Goal: Information Seeking & Learning: Check status

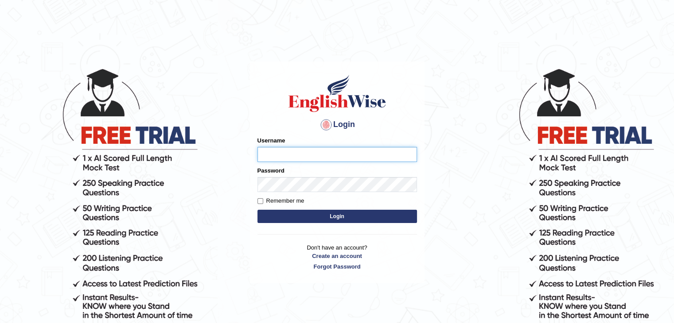
type input "Shivansh_27"
click at [343, 214] on button "Login" at bounding box center [336, 216] width 159 height 13
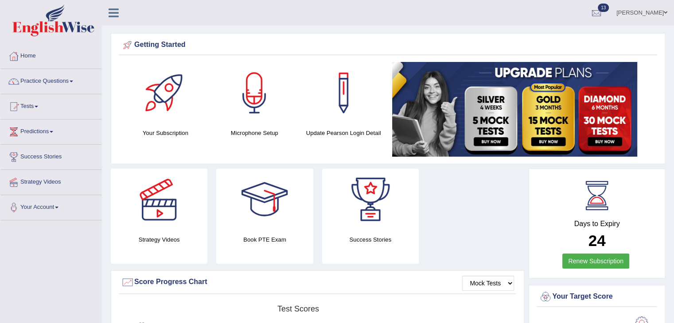
drag, startPoint x: 0, startPoint y: 0, endPoint x: 116, endPoint y: 147, distance: 187.6
click at [116, 147] on div "Getting Started Your Subscription Microphone Setup Update Pearson Login Detail ×" at bounding box center [388, 98] width 554 height 131
click at [66, 97] on link "Tests" at bounding box center [50, 105] width 101 height 22
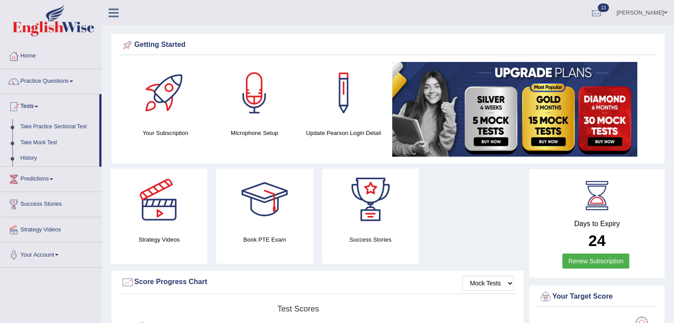
click at [64, 101] on link "Tests" at bounding box center [49, 105] width 99 height 22
click at [64, 101] on link "Tests" at bounding box center [50, 105] width 101 height 22
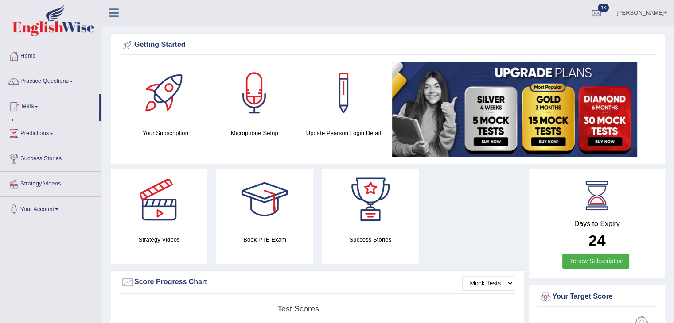
click at [64, 101] on link "Tests" at bounding box center [49, 105] width 99 height 22
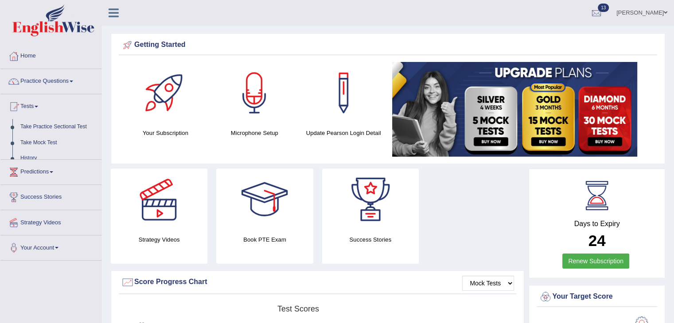
click at [64, 101] on link "Tests" at bounding box center [50, 105] width 101 height 22
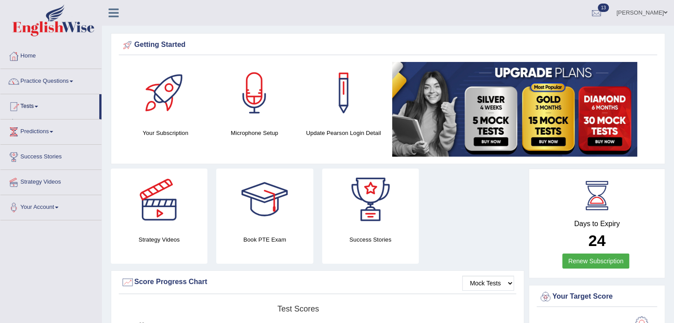
click at [64, 101] on link "Tests" at bounding box center [49, 105] width 99 height 22
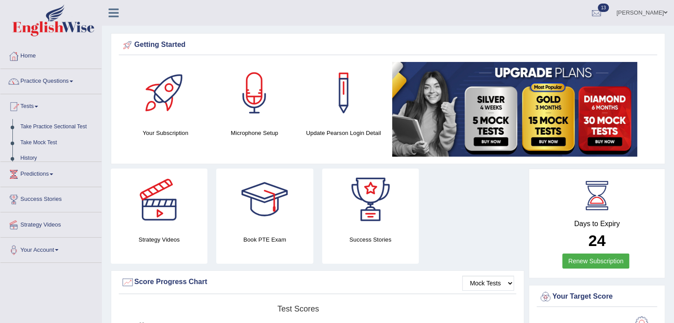
click at [64, 101] on link "Tests" at bounding box center [50, 105] width 101 height 22
click at [64, 101] on link "Tests" at bounding box center [49, 105] width 99 height 22
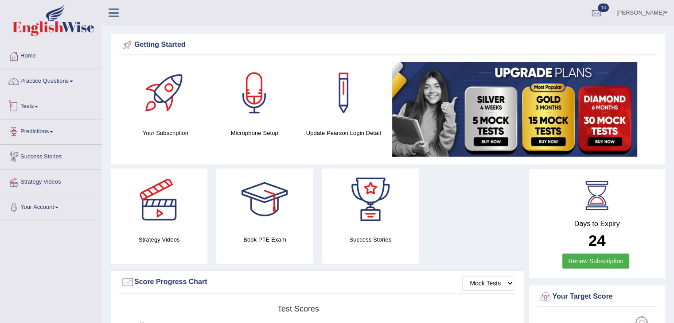
click at [49, 108] on link "Tests" at bounding box center [50, 105] width 101 height 22
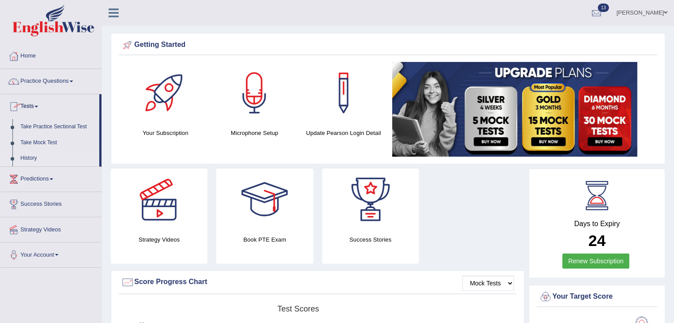
click at [32, 161] on link "History" at bounding box center [57, 159] width 83 height 16
click at [32, 161] on ul "Home Practice Questions Speaking Practice Read Aloud Repeat Sentence Describe I…" at bounding box center [50, 156] width 101 height 224
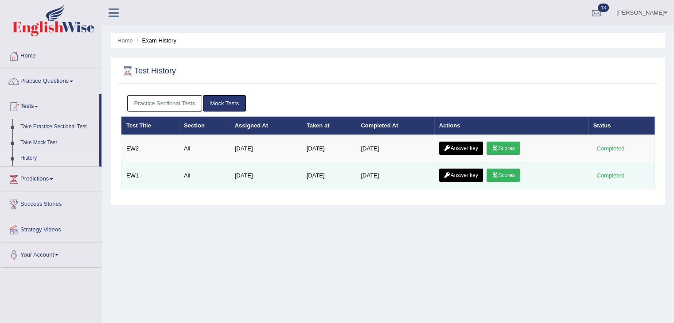
click at [256, 172] on td "[DATE]" at bounding box center [266, 176] width 72 height 27
click at [469, 176] on link "Answer key" at bounding box center [461, 175] width 44 height 13
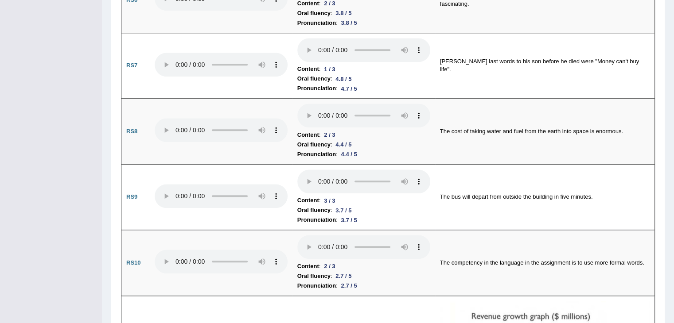
scroll to position [950, 0]
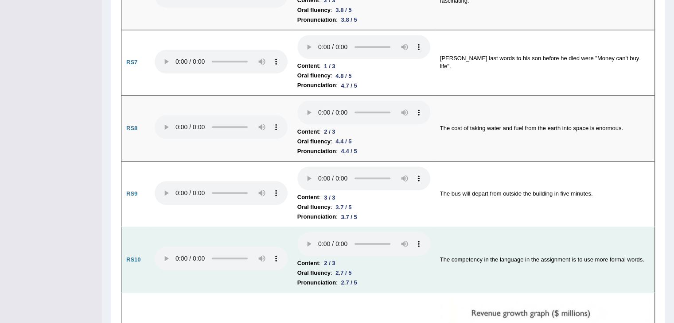
drag, startPoint x: 312, startPoint y: 197, endPoint x: 264, endPoint y: 228, distance: 57.1
click at [264, 228] on td at bounding box center [221, 260] width 143 height 66
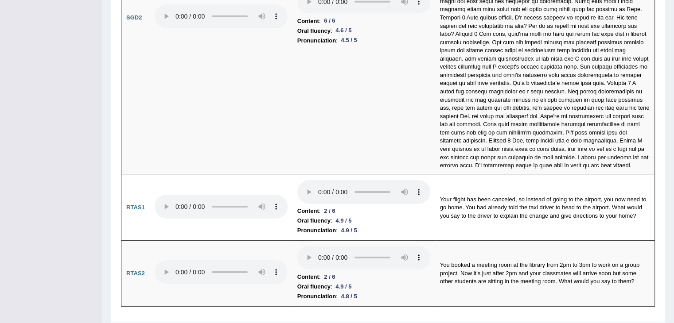
scroll to position [2801, 0]
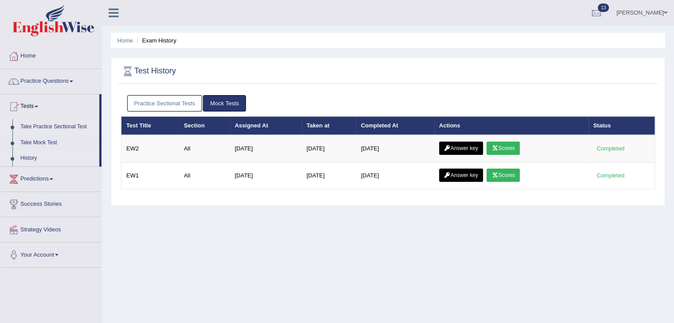
click at [53, 123] on link "Take Practice Sectional Test" at bounding box center [57, 127] width 83 height 16
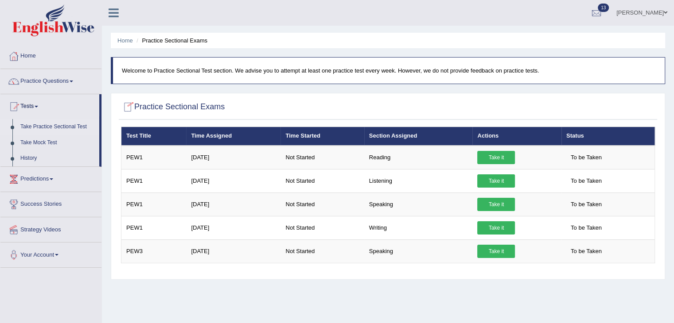
click at [127, 104] on div at bounding box center [127, 107] width 13 height 13
click at [63, 80] on link "Practice Questions" at bounding box center [50, 80] width 101 height 22
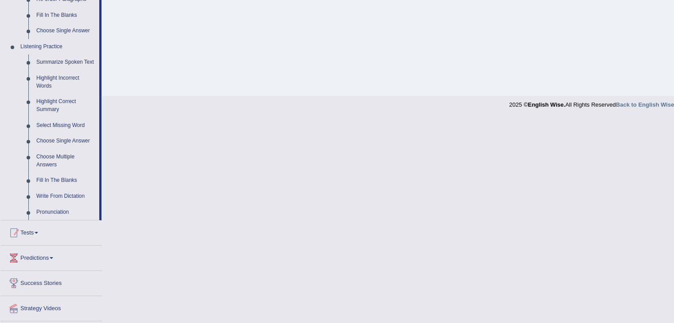
scroll to position [370, 0]
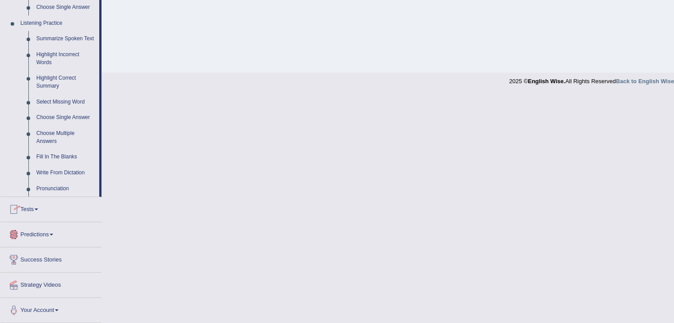
click at [32, 212] on link "Tests" at bounding box center [50, 208] width 101 height 22
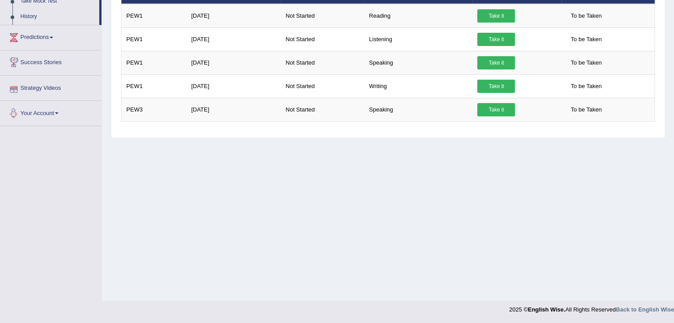
scroll to position [0, 0]
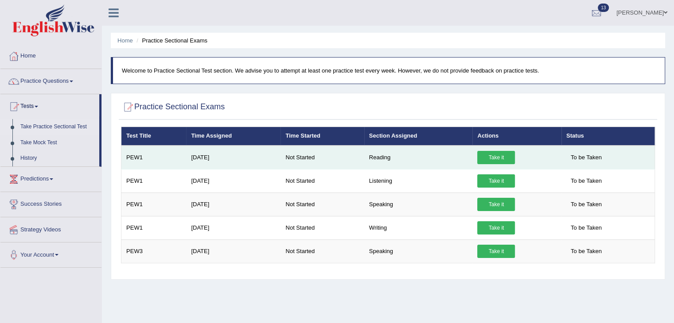
click at [492, 159] on link "Take it" at bounding box center [496, 157] width 38 height 13
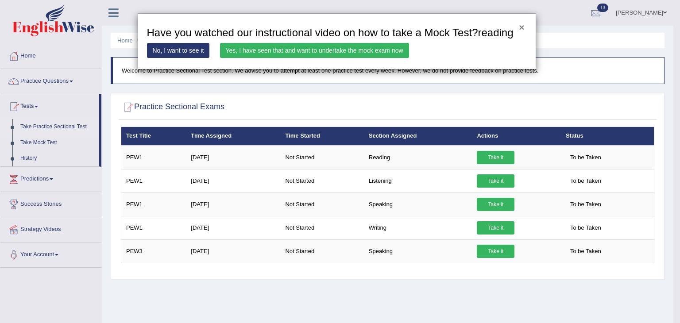
click at [522, 27] on button "×" at bounding box center [521, 27] width 5 height 9
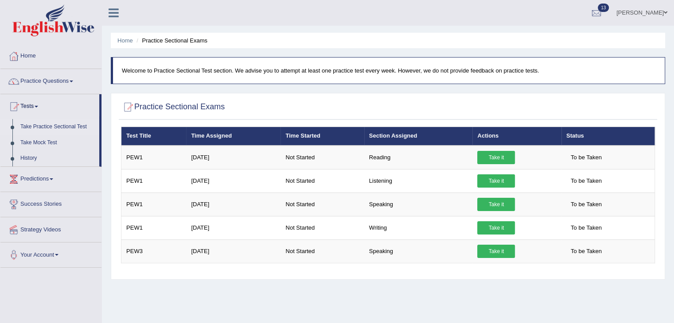
click at [608, 13] on link "13" at bounding box center [596, 11] width 27 height 23
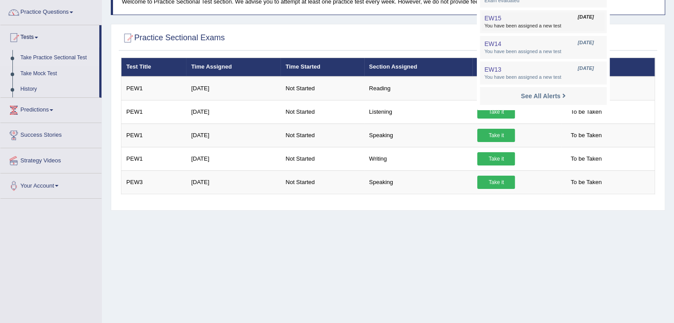
scroll to position [78, 0]
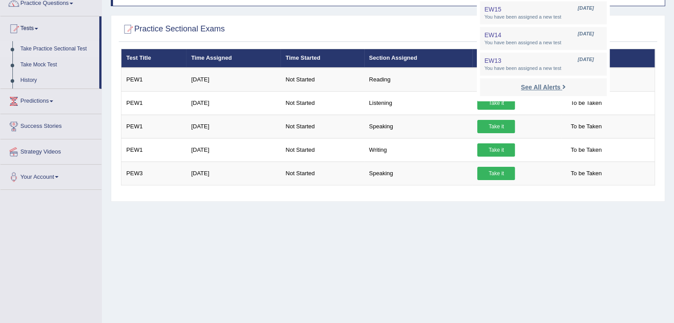
click at [542, 84] on strong "See All Alerts" at bounding box center [539, 87] width 39 height 7
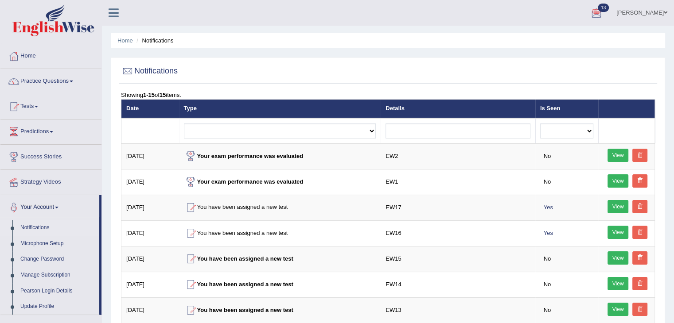
click at [597, 14] on div at bounding box center [595, 13] width 13 height 13
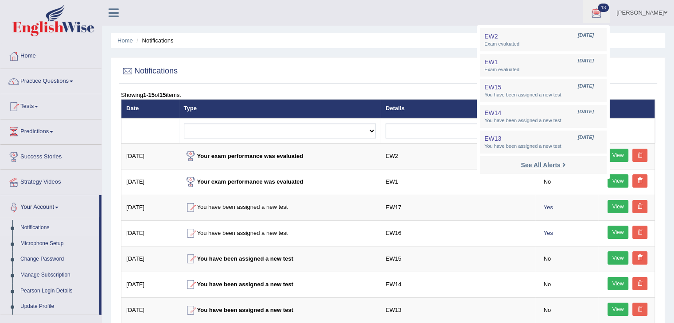
click at [557, 168] on strong "See All Alerts" at bounding box center [539, 165] width 39 height 7
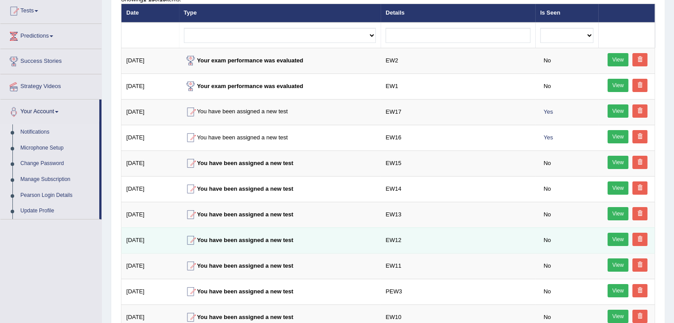
scroll to position [92, 0]
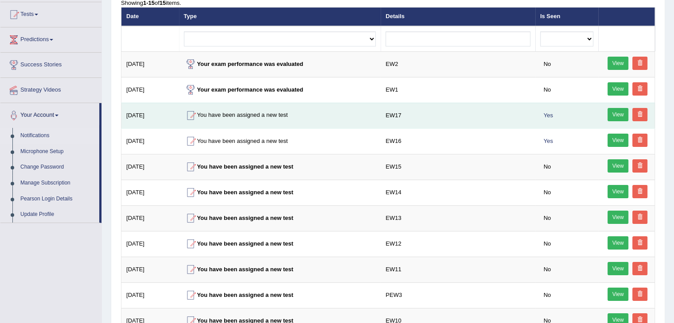
click at [619, 114] on link "View" at bounding box center [617, 114] width 21 height 13
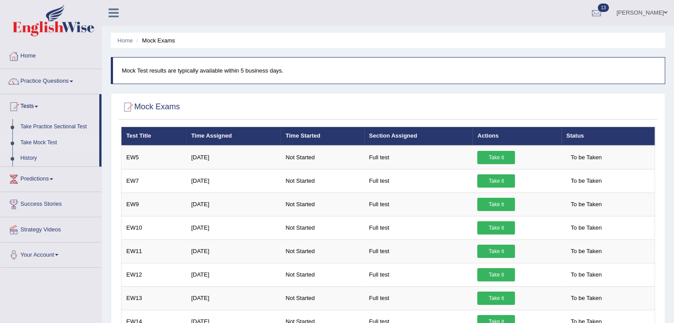
scroll to position [1, 0]
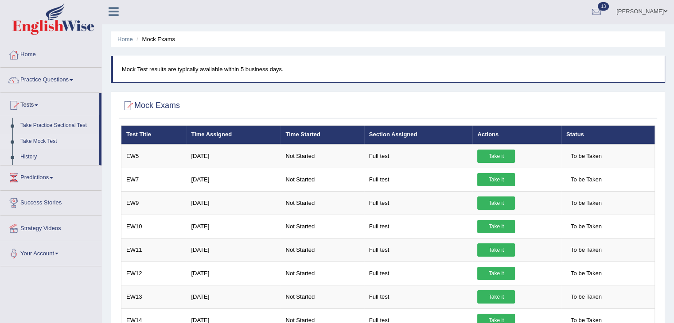
click at [76, 78] on link "Practice Questions" at bounding box center [50, 79] width 101 height 22
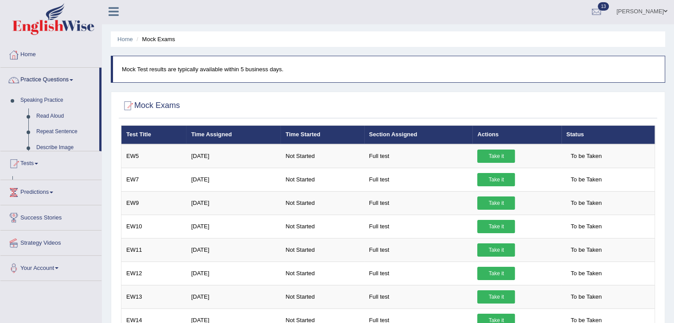
click at [76, 78] on link "Practice Questions" at bounding box center [49, 79] width 99 height 22
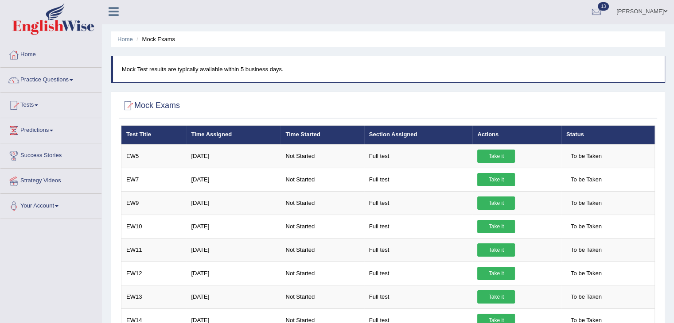
click at [76, 78] on link "Practice Questions" at bounding box center [50, 79] width 101 height 22
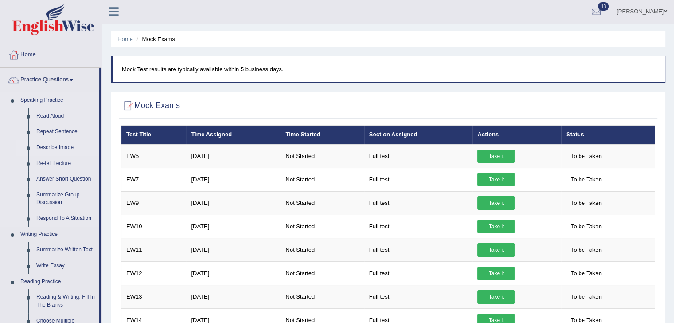
click at [60, 147] on link "Describe Image" at bounding box center [65, 148] width 67 height 16
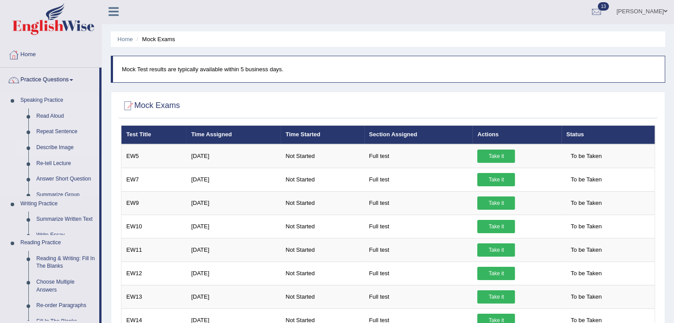
click at [60, 147] on link "Describe Image" at bounding box center [65, 148] width 67 height 16
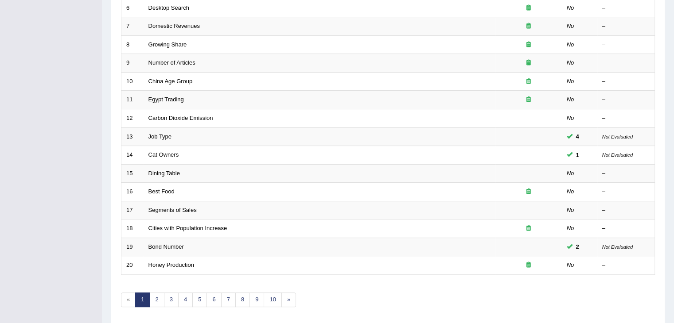
scroll to position [235, 0]
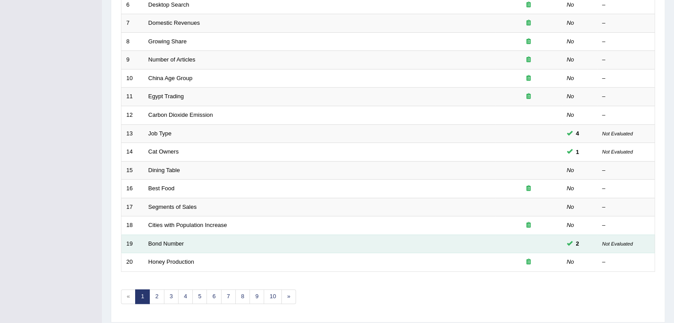
click at [460, 242] on td "Bond Number" at bounding box center [319, 244] width 352 height 19
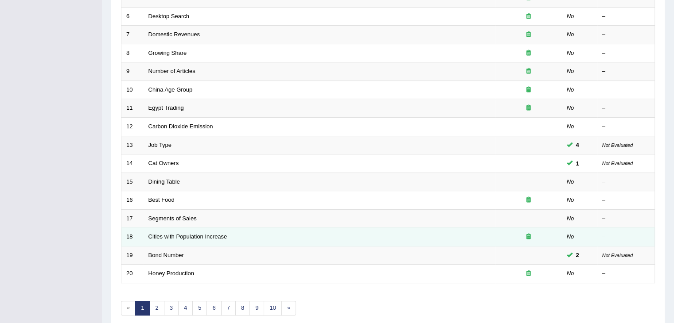
scroll to position [225, 0]
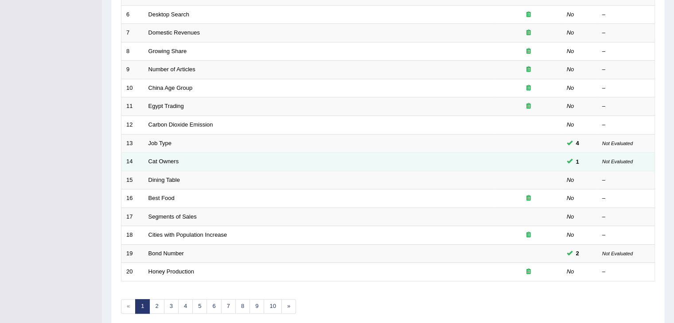
click at [509, 156] on td at bounding box center [528, 162] width 66 height 19
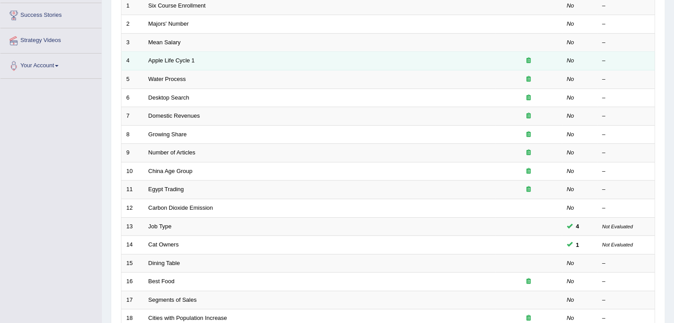
scroll to position [260, 0]
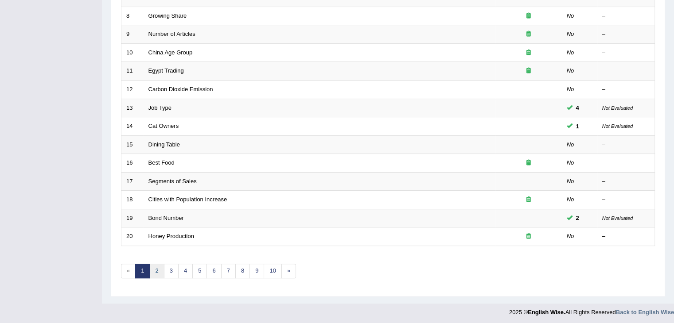
click at [156, 266] on link "2" at bounding box center [156, 271] width 15 height 15
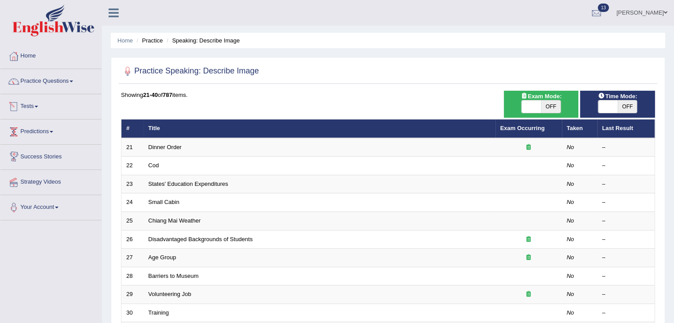
click at [30, 102] on link "Tests" at bounding box center [50, 105] width 101 height 22
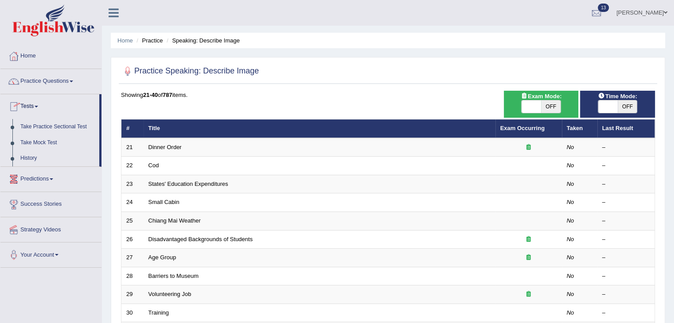
click at [30, 102] on link "Tests" at bounding box center [49, 105] width 99 height 22
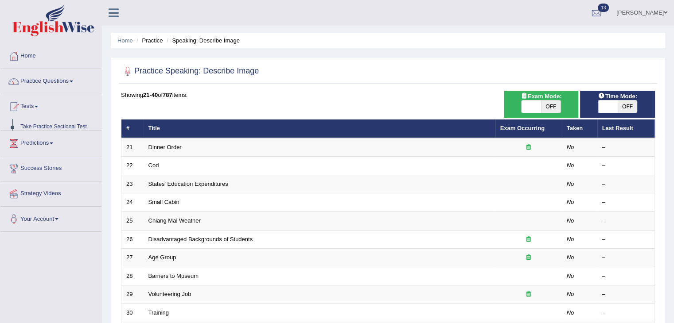
click at [30, 102] on link "Tests" at bounding box center [50, 105] width 101 height 22
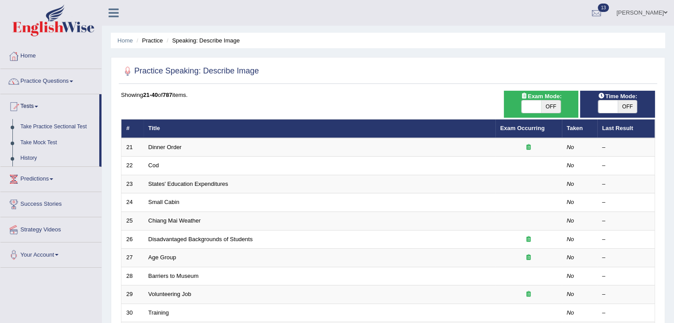
click at [30, 102] on link "Tests" at bounding box center [49, 105] width 99 height 22
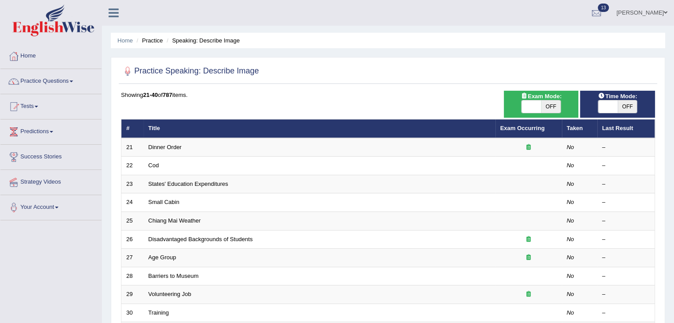
click at [30, 102] on link "Tests" at bounding box center [50, 105] width 101 height 22
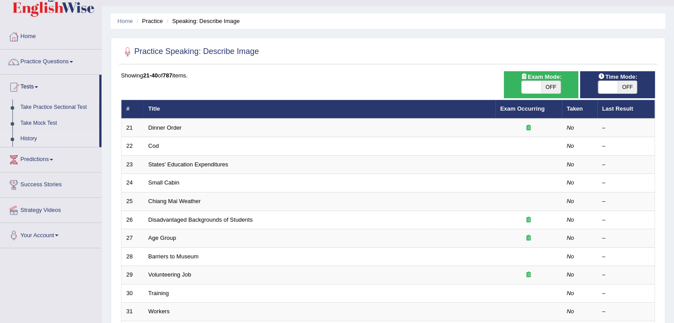
scroll to position [19, 0]
click at [32, 135] on link "History" at bounding box center [57, 139] width 83 height 16
click at [32, 135] on ul "Home Practice Questions Speaking Practice Read Aloud Repeat Sentence Describe I…" at bounding box center [50, 136] width 101 height 224
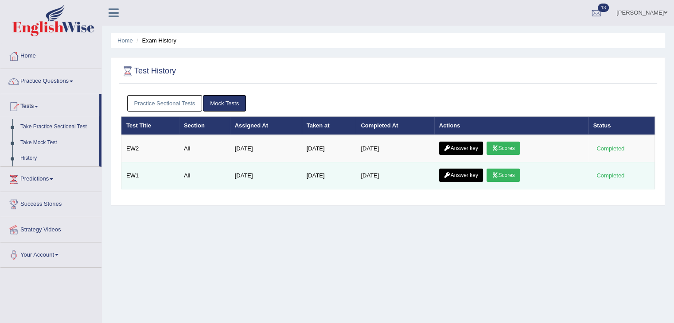
click at [504, 174] on link "Scores" at bounding box center [502, 175] width 33 height 13
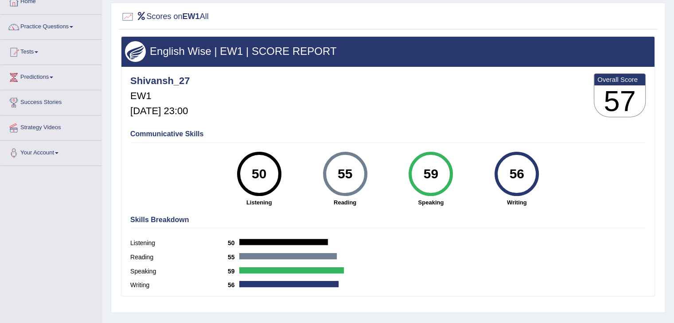
scroll to position [53, 0]
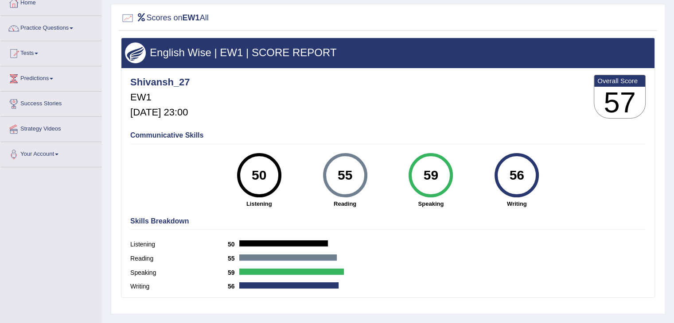
click at [511, 194] on div "56" at bounding box center [516, 175] width 44 height 44
click at [516, 181] on div "56" at bounding box center [516, 175] width 32 height 37
click at [515, 200] on strong "Writing" at bounding box center [516, 204] width 77 height 8
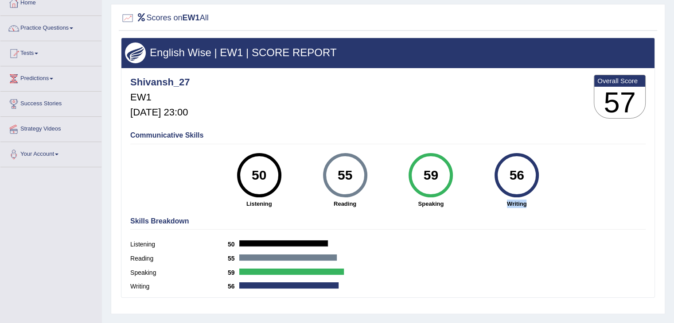
click at [515, 200] on strong "Writing" at bounding box center [516, 204] width 77 height 8
click at [515, 207] on strong "Writing" at bounding box center [516, 204] width 77 height 8
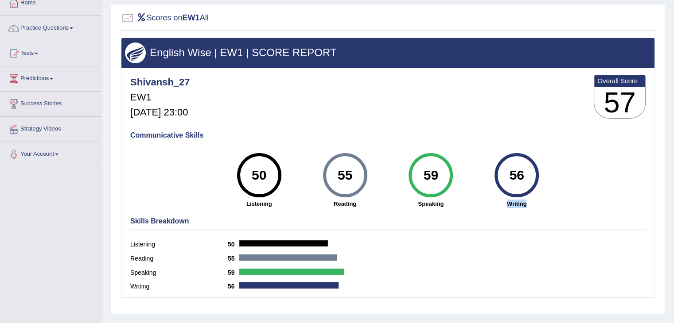
drag, startPoint x: 515, startPoint y: 207, endPoint x: 512, endPoint y: 202, distance: 5.4
click at [512, 202] on strong "Writing" at bounding box center [516, 204] width 77 height 8
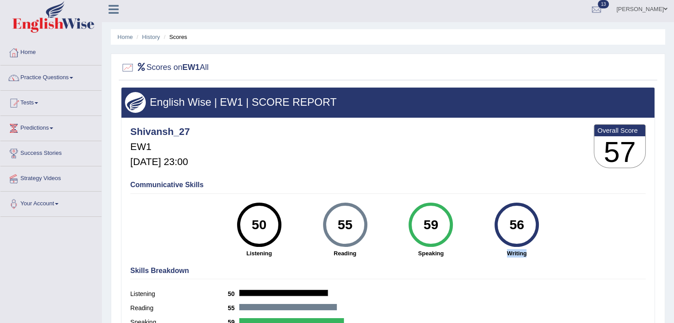
scroll to position [0, 0]
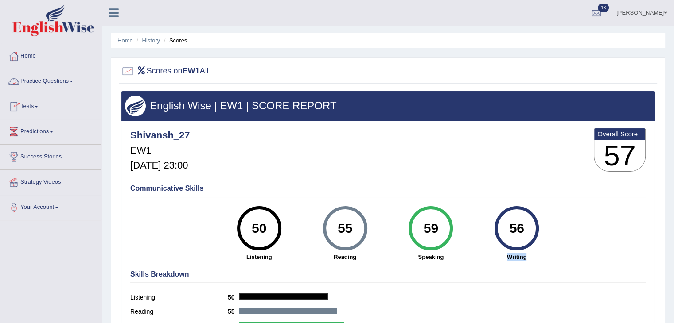
click at [26, 108] on link "Tests" at bounding box center [50, 105] width 101 height 22
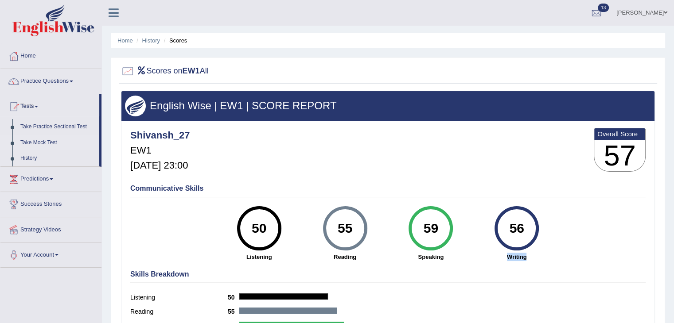
click at [46, 142] on link "Take Mock Test" at bounding box center [57, 143] width 83 height 16
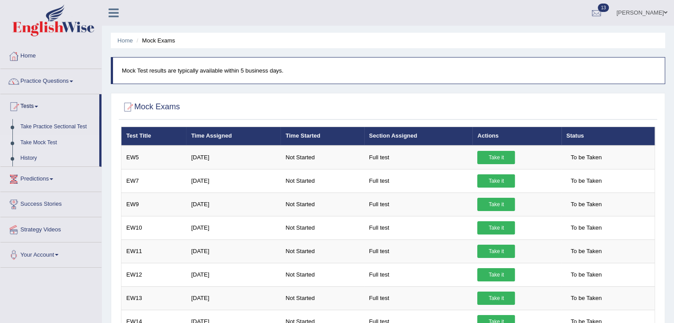
click at [27, 159] on link "History" at bounding box center [57, 159] width 83 height 16
click at [27, 159] on ul "Home Practice Questions Speaking Practice Read Aloud Repeat Sentence Describe I…" at bounding box center [50, 147] width 101 height 206
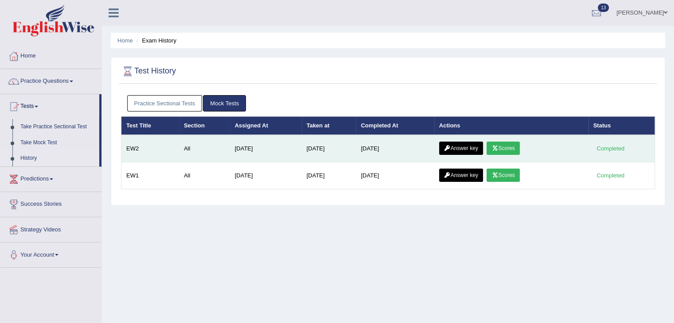
click at [505, 147] on link "Scores" at bounding box center [502, 148] width 33 height 13
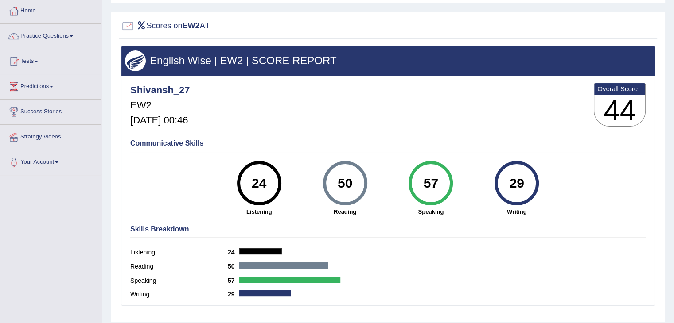
scroll to position [46, 0]
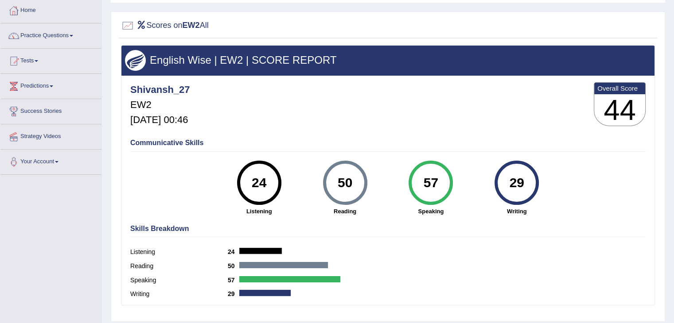
click at [505, 147] on div "Communicative Skills 24 Listening 50 [GEOGRAPHIC_DATA] 57 Speaking 29 Writing" at bounding box center [388, 177] width 520 height 84
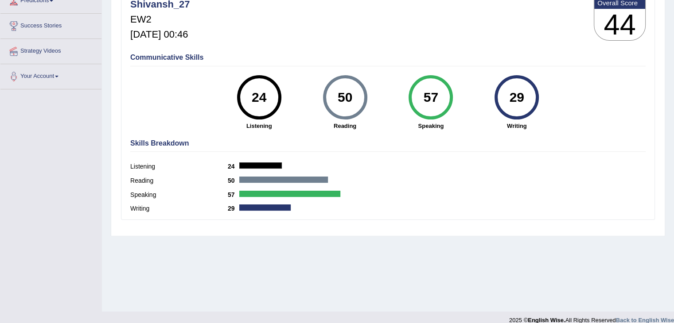
scroll to position [131, 0]
